Goal: Task Accomplishment & Management: Manage account settings

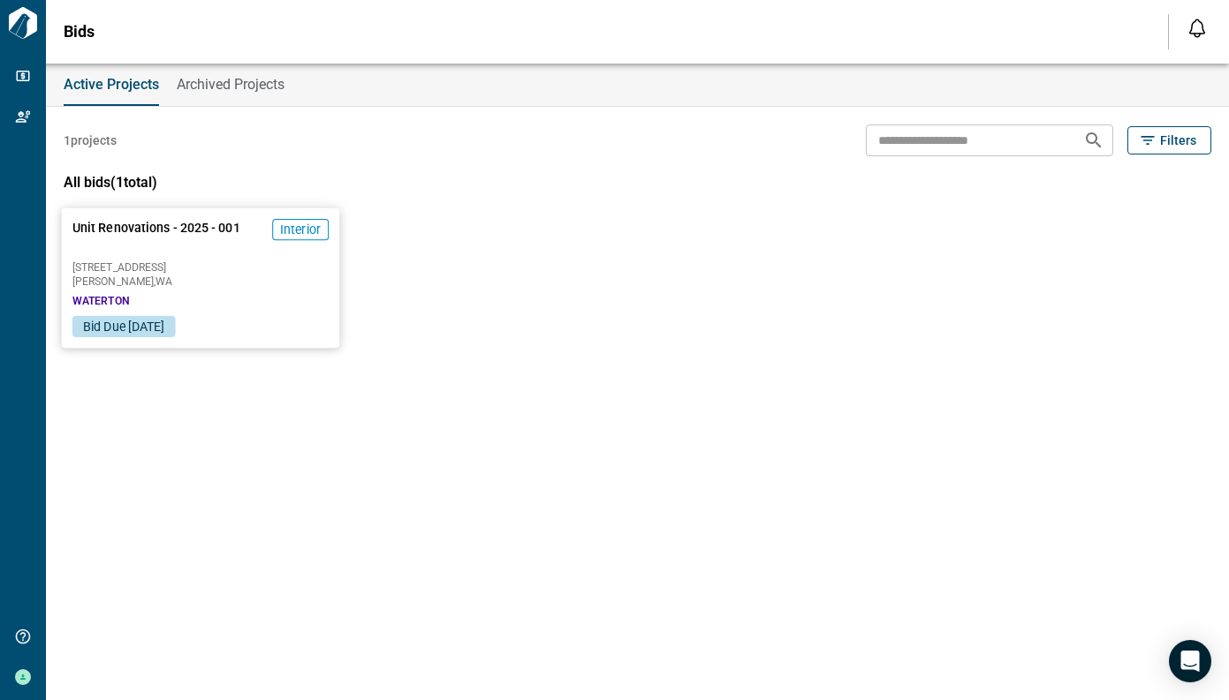
click at [178, 285] on span "Edmonds , WA" at bounding box center [200, 281] width 256 height 11
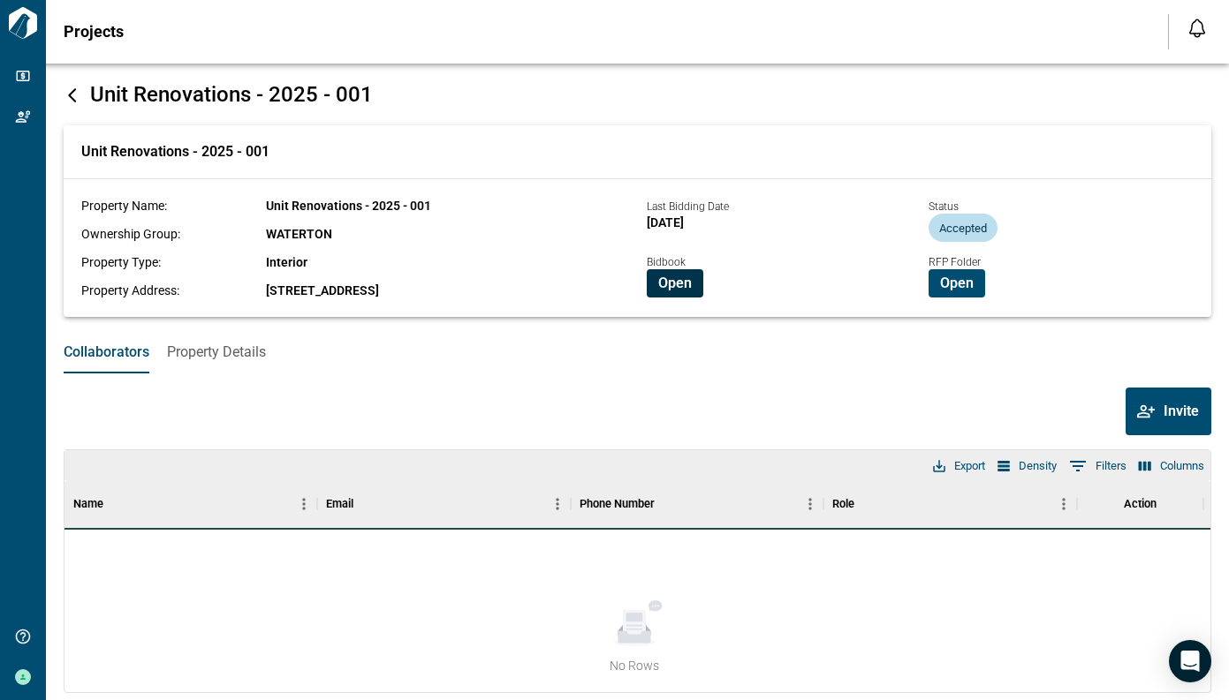
click at [660, 281] on span "Open" at bounding box center [675, 284] width 34 height 18
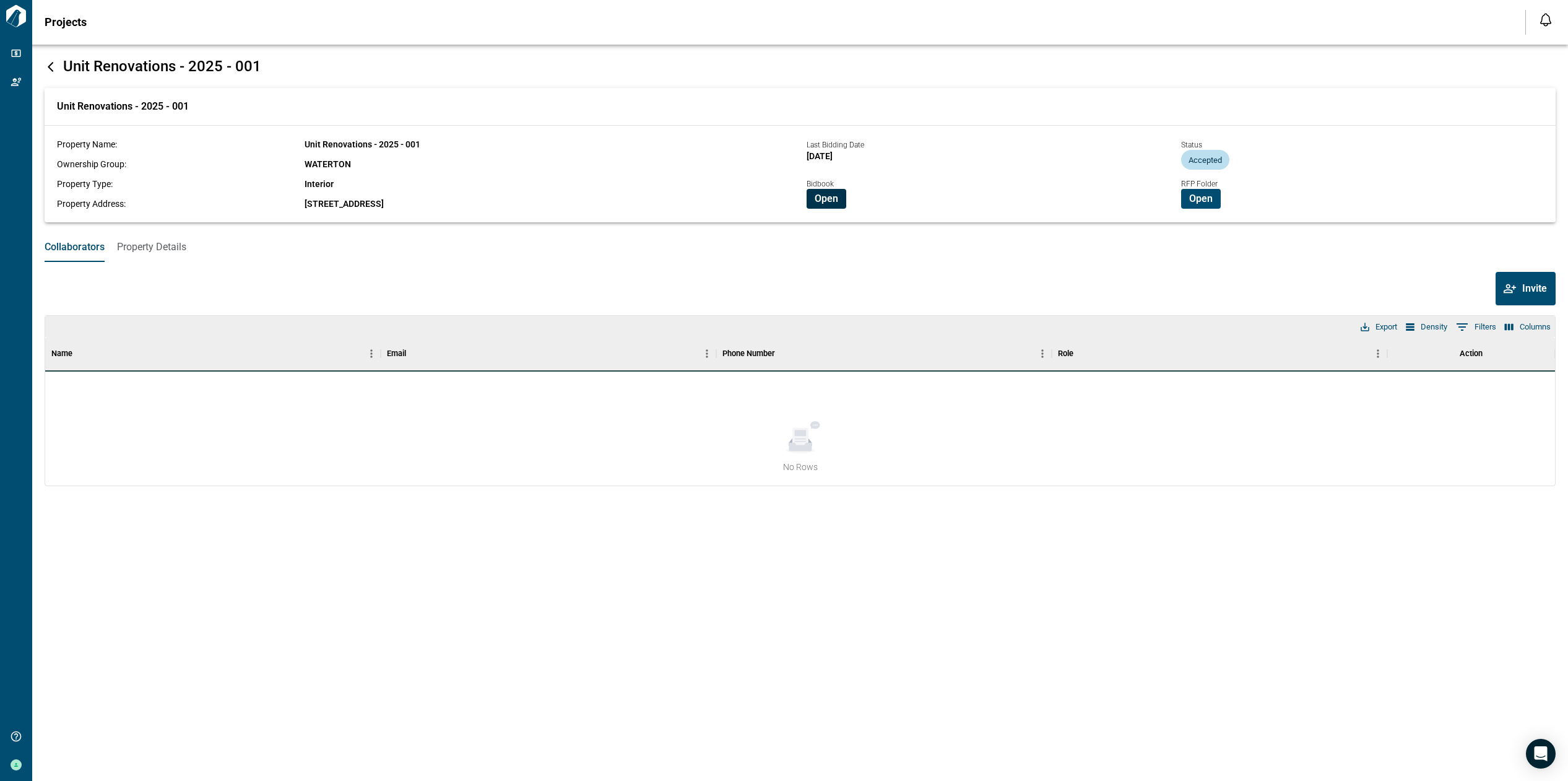
click at [831, 198] on span "Open" at bounding box center [826, 199] width 24 height 13
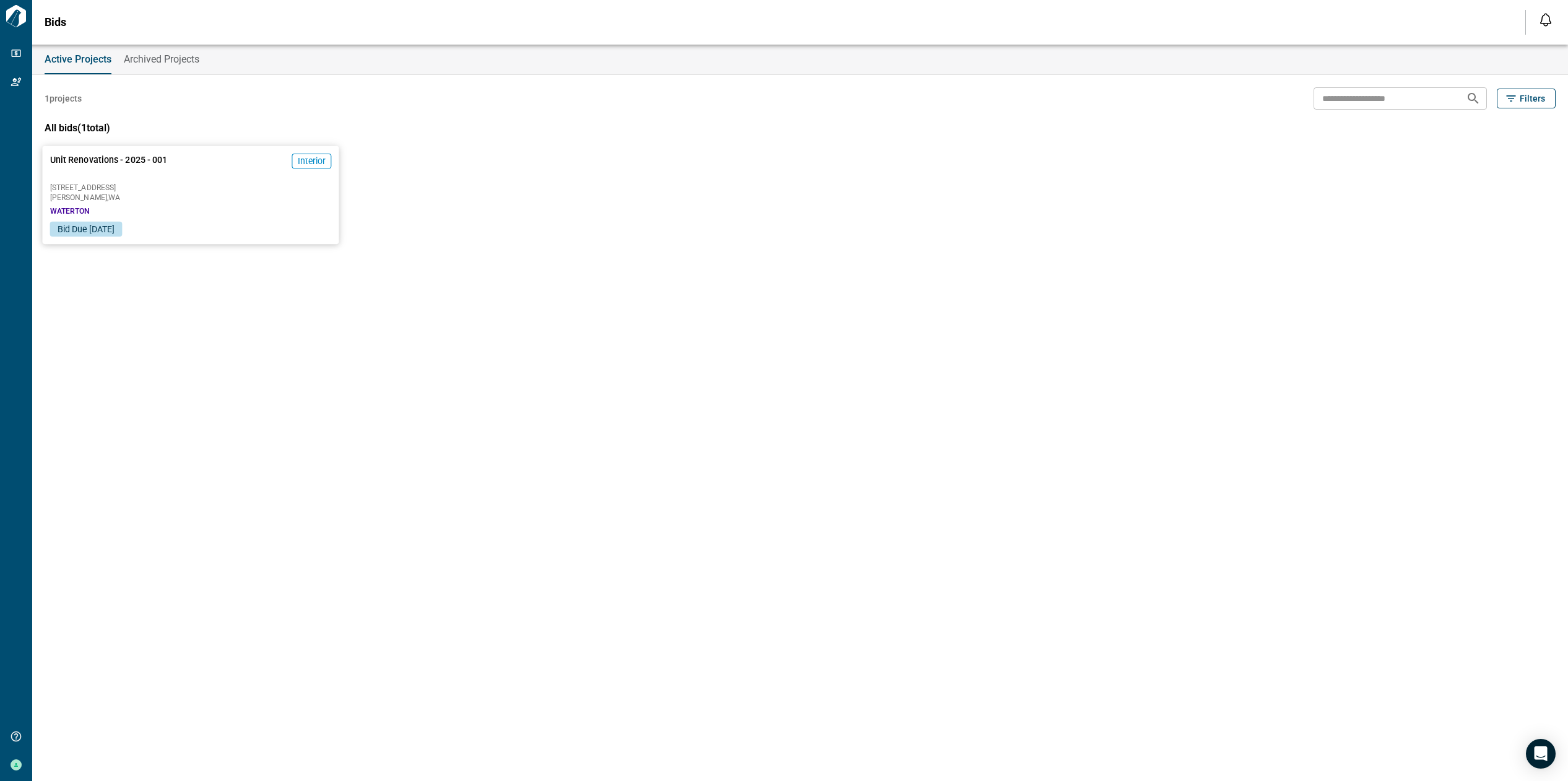
click at [219, 185] on span "[STREET_ADDRESS]" at bounding box center [191, 187] width 282 height 8
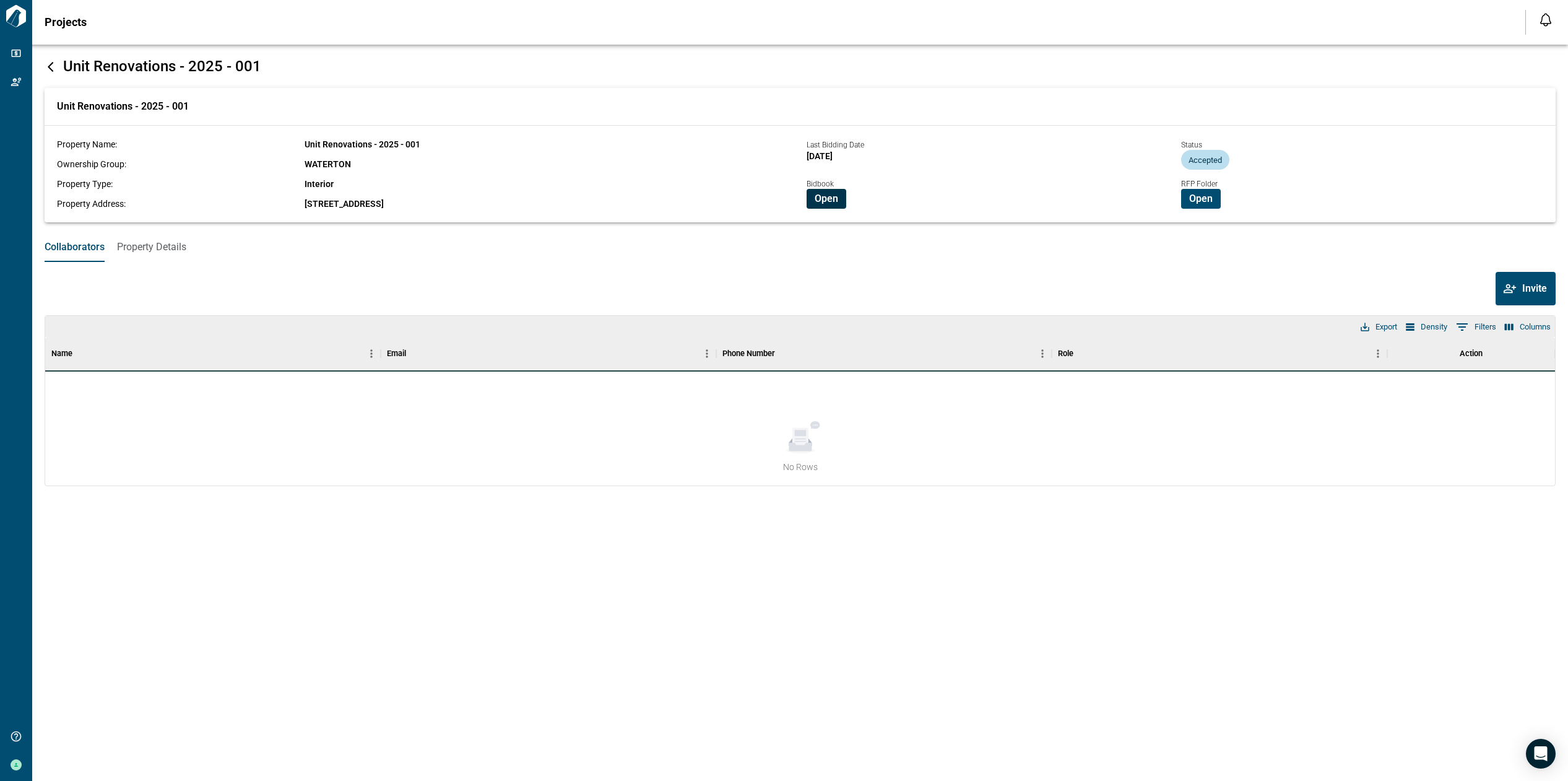
click at [820, 197] on span "Open" at bounding box center [826, 199] width 24 height 13
